Goal: Information Seeking & Learning: Understand process/instructions

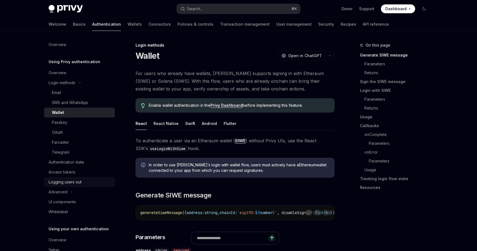
scroll to position [25, 0]
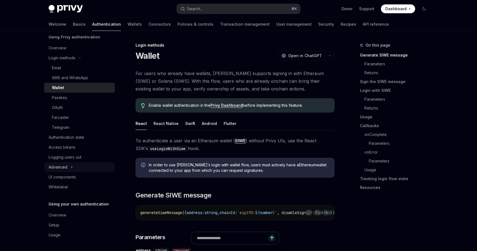
click at [72, 169] on icon "Toggle Advanced section" at bounding box center [72, 167] width 2 height 7
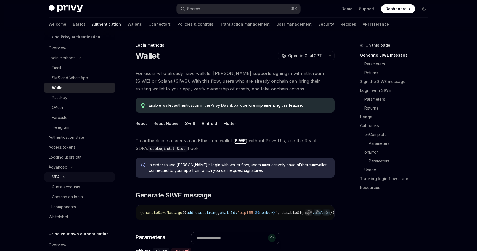
click at [66, 174] on button "MFA" at bounding box center [79, 177] width 71 height 10
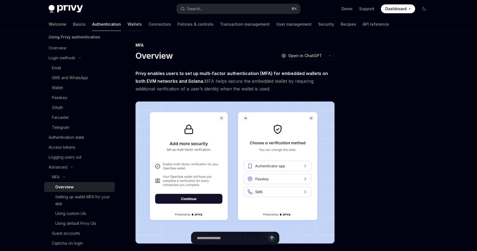
click at [127, 29] on link "Wallets" at bounding box center [134, 24] width 14 height 13
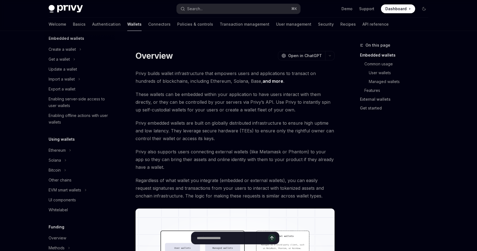
scroll to position [37, 0]
click at [65, 156] on icon "Toggle Solana section" at bounding box center [65, 159] width 2 height 7
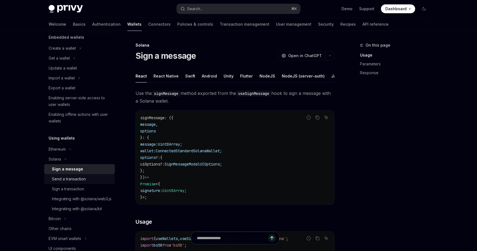
click at [73, 178] on div "Send a transaction" at bounding box center [69, 179] width 34 height 7
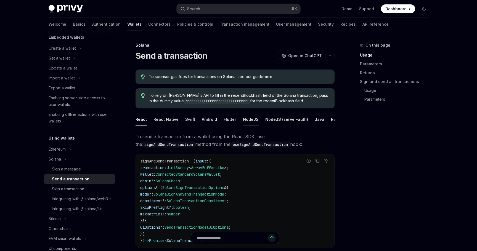
click at [243, 121] on button "NodeJS" at bounding box center [251, 119] width 16 height 13
type textarea "*"
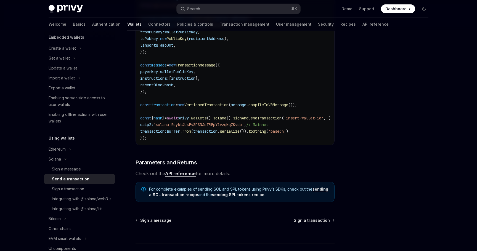
scroll to position [209, 0]
